Goal: Task Accomplishment & Management: Manage account settings

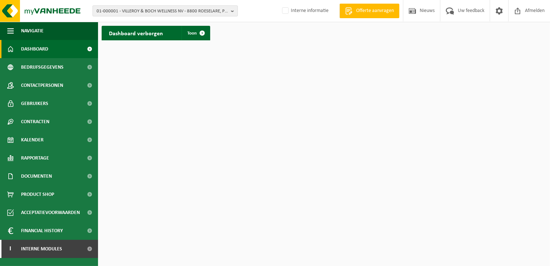
click at [171, 8] on span "01-000001 - VILLEROY & BOCH WELLNESS NV - 8800 ROESELARE, POPULIERSTRAAT 1" at bounding box center [162, 11] width 131 height 11
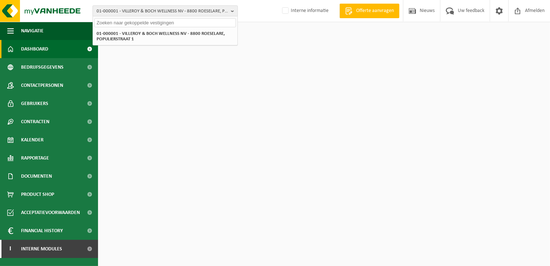
paste input "VBS SINT-THERESIA"
type input "VBS SINT-THERESIA"
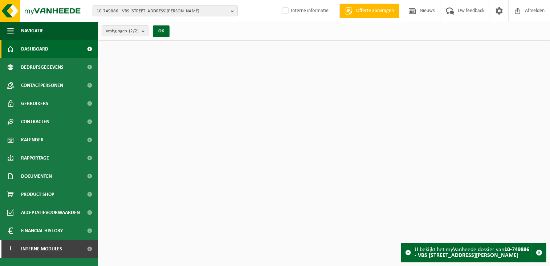
click at [170, 10] on span "10-749886 - VBS [STREET_ADDRESS][PERSON_NAME]" at bounding box center [162, 11] width 131 height 11
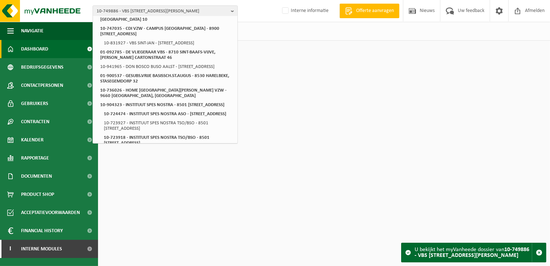
scroll to position [508, 0]
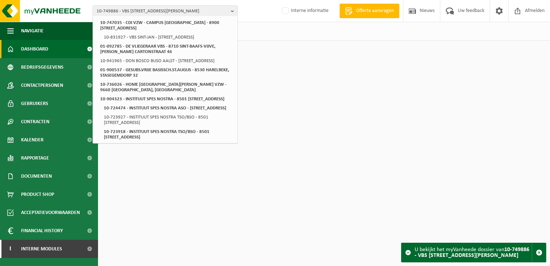
click at [276, 103] on html "10-749886 - [GEOGRAPHIC_DATA][PERSON_NAME] - 8500 [GEOGRAPHIC_DATA], [STREET_AD…" at bounding box center [275, 133] width 550 height 266
drag, startPoint x: 370, startPoint y: 152, endPoint x: 388, endPoint y: 157, distance: 19.2
click at [370, 152] on html "10-749886 - [GEOGRAPHIC_DATA][PERSON_NAME] - 8500 [GEOGRAPHIC_DATA], [STREET_AD…" at bounding box center [275, 133] width 550 height 266
